Goal: Information Seeking & Learning: Find specific fact

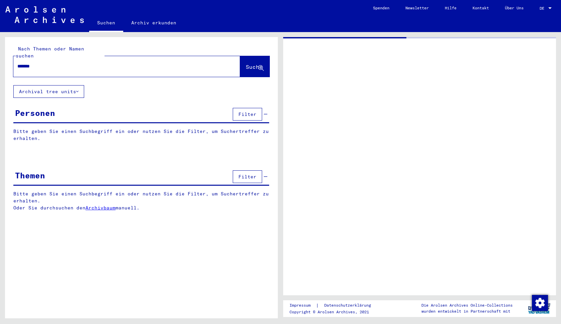
drag, startPoint x: 65, startPoint y: 66, endPoint x: 1, endPoint y: 60, distance: 64.4
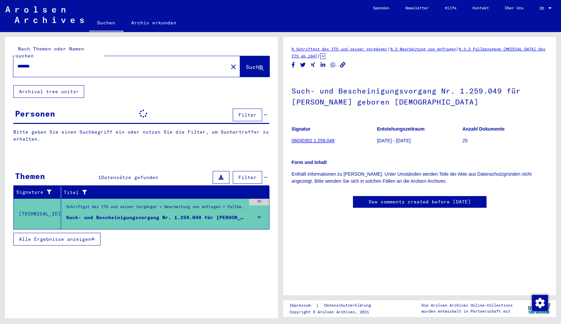
drag, startPoint x: 53, startPoint y: 61, endPoint x: 8, endPoint y: 58, distance: 45.1
click at [8, 60] on div "Nach Themen oder Namen suchen ******* close Suche" at bounding box center [141, 61] width 273 height 48
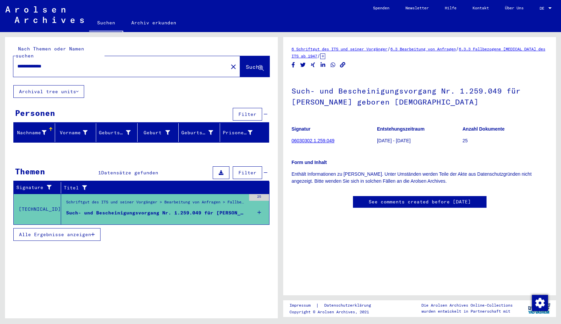
type input "**********"
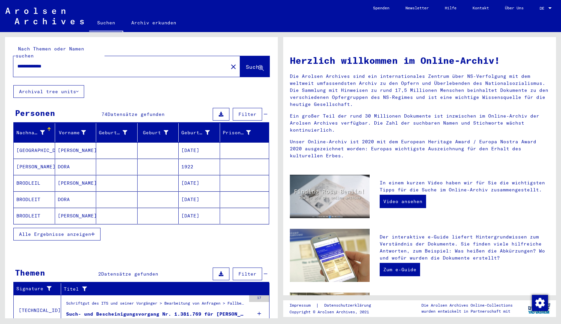
scroll to position [43, 0]
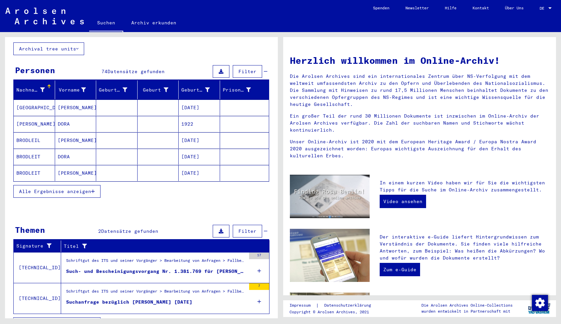
click at [159, 268] on div "Such- und Bescheinigungsvorgang Nr. 1.381.769 für [PERSON_NAME][GEOGRAPHIC_DATA…" at bounding box center [155, 271] width 179 height 7
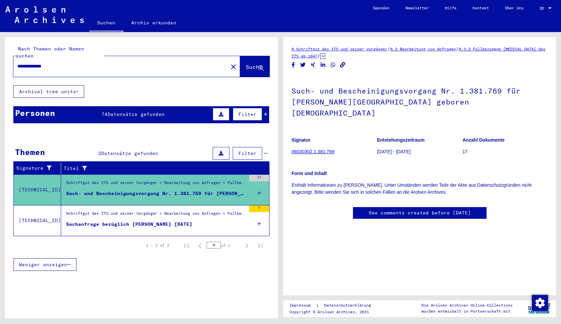
click at [192, 221] on div "Suchanfrage bezüglich [PERSON_NAME] [DATE]" at bounding box center [129, 224] width 126 height 7
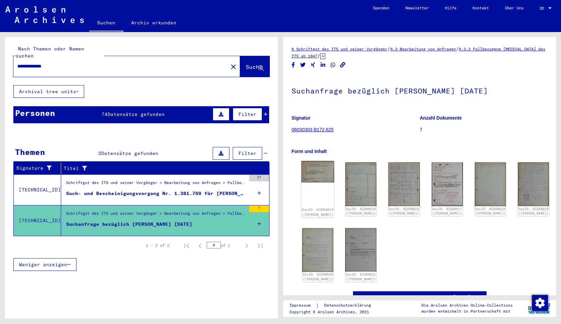
click at [325, 179] on img at bounding box center [317, 172] width 33 height 22
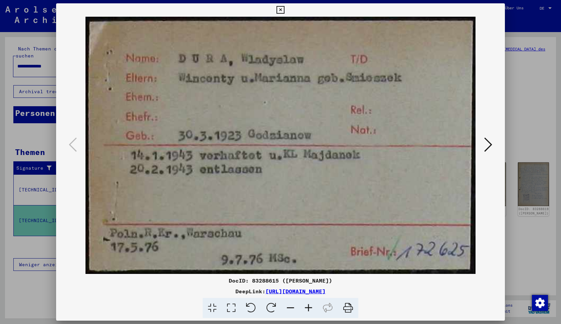
click at [484, 143] on icon at bounding box center [488, 144] width 8 height 16
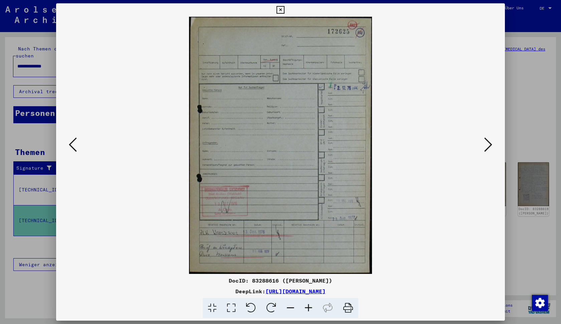
click at [484, 143] on icon at bounding box center [488, 144] width 8 height 16
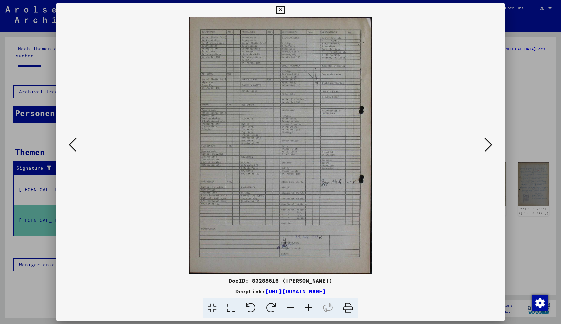
click at [484, 143] on icon at bounding box center [488, 144] width 8 height 16
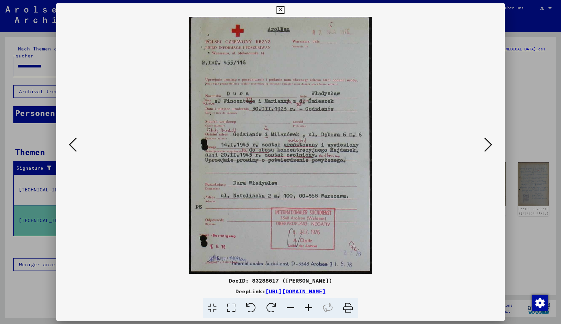
click at [484, 143] on icon at bounding box center [488, 144] width 8 height 16
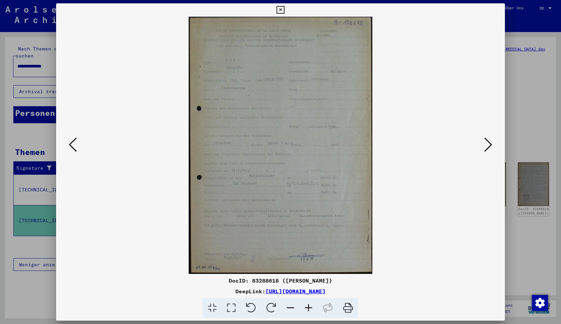
click at [484, 143] on icon at bounding box center [488, 144] width 8 height 16
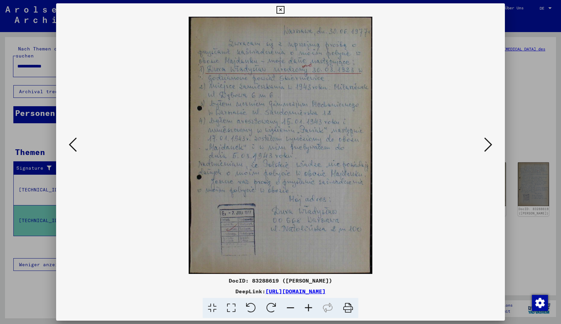
click at [484, 143] on icon at bounding box center [488, 144] width 8 height 16
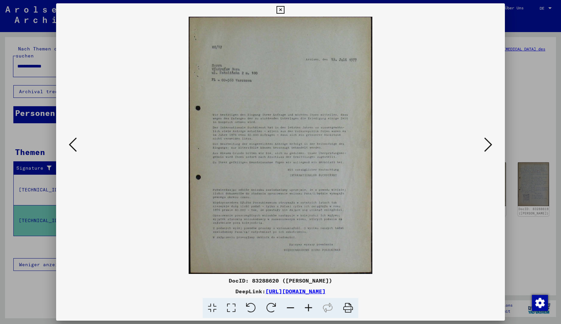
click at [484, 143] on icon at bounding box center [488, 144] width 8 height 16
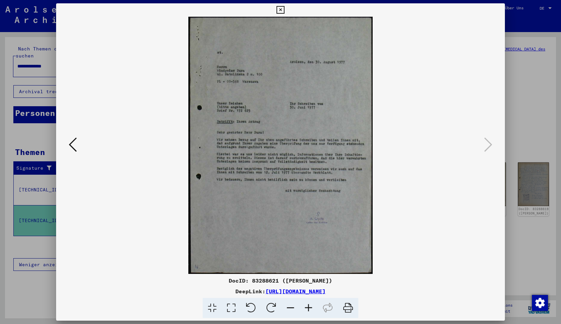
click at [549, 54] on div at bounding box center [280, 162] width 561 height 324
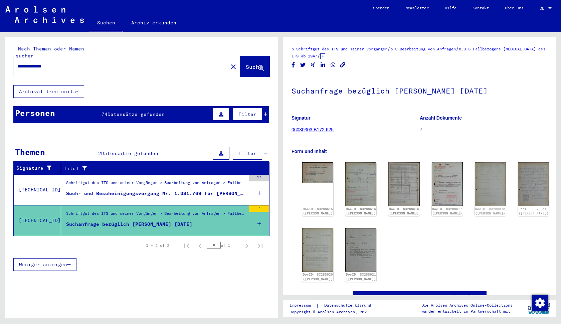
click at [51, 13] on img at bounding box center [44, 14] width 78 height 17
